Goal: Navigation & Orientation: Find specific page/section

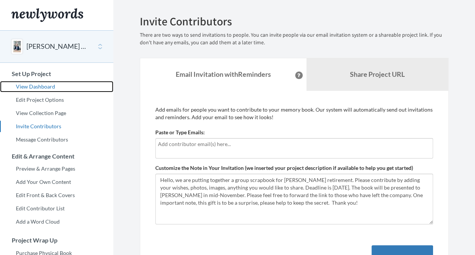
click at [39, 86] on link "View Dashboard" at bounding box center [56, 86] width 113 height 11
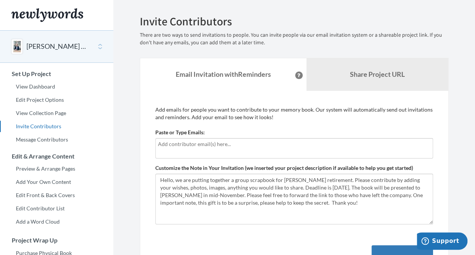
click at [49, 44] on button "[PERSON_NAME] - retirement" at bounding box center [56, 47] width 61 height 10
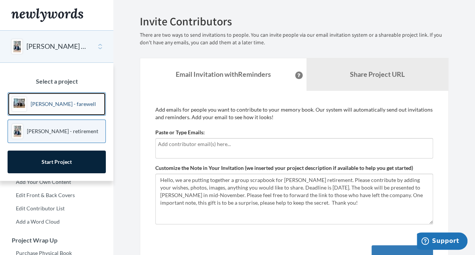
click at [50, 105] on p "[PERSON_NAME] - farewell" at bounding box center [63, 104] width 65 height 8
